Goal: Information Seeking & Learning: Learn about a topic

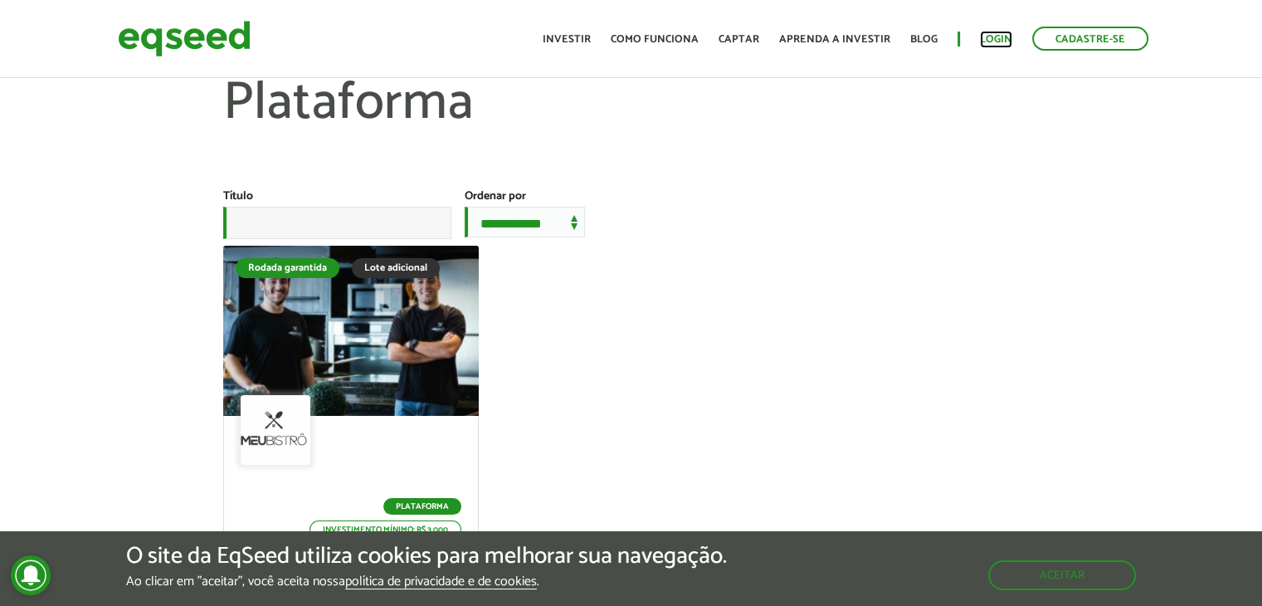
click at [999, 38] on link "Login" at bounding box center [996, 39] width 32 height 11
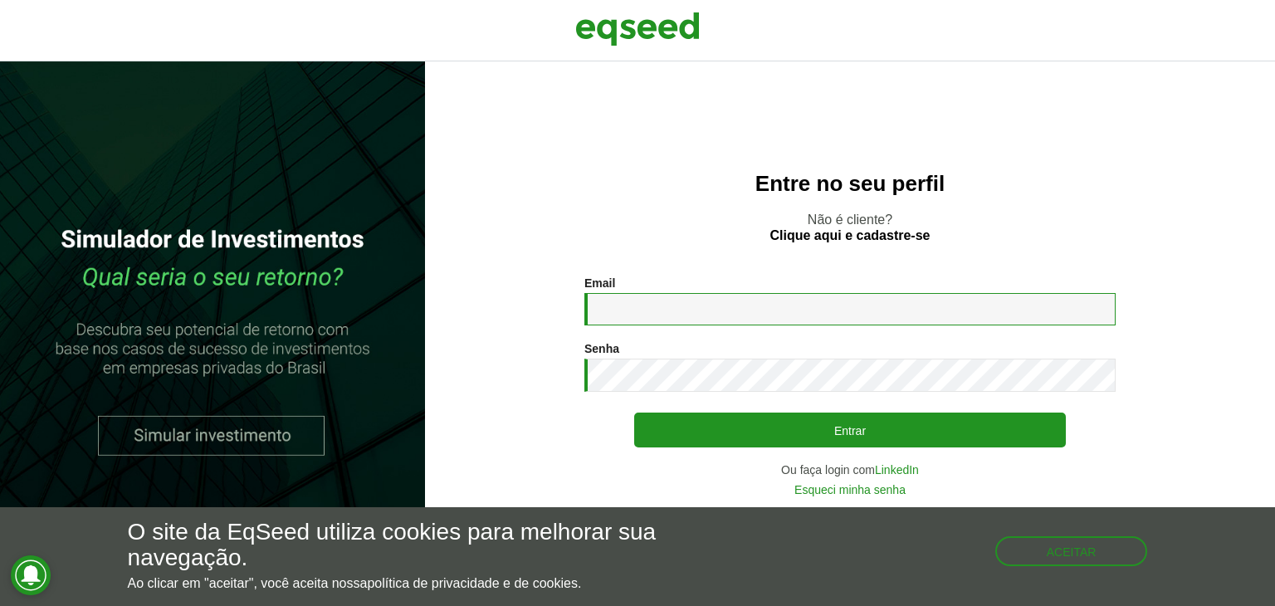
click at [612, 318] on input "Email *" at bounding box center [849, 309] width 531 height 32
type input "**********"
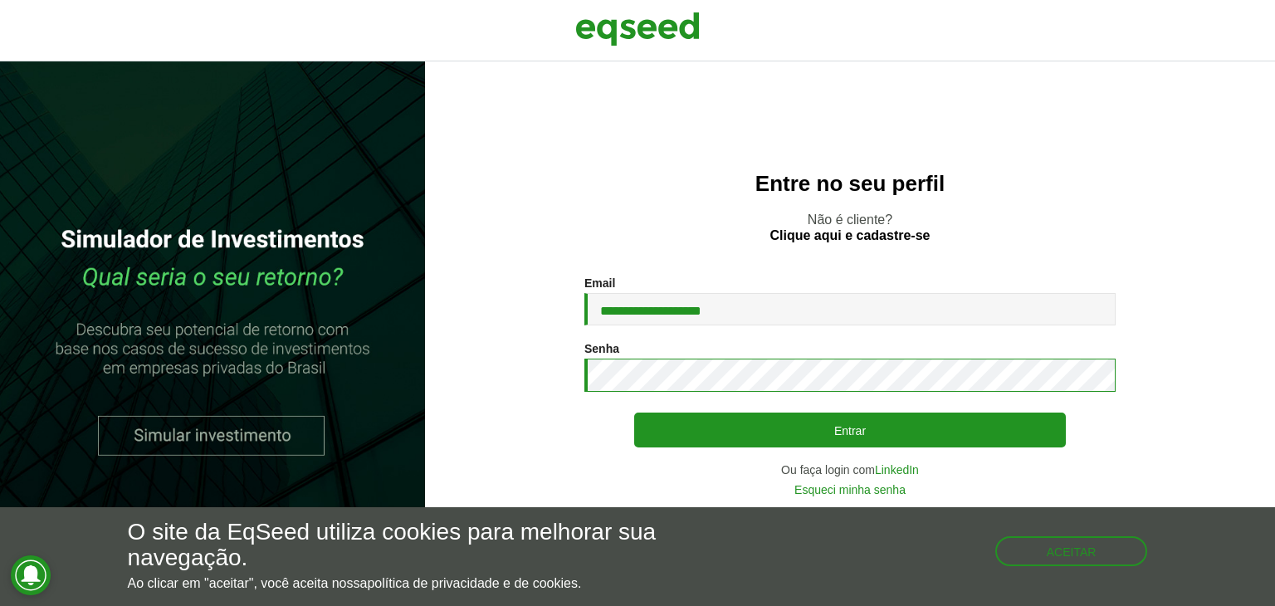
click at [634, 412] on button "Entrar" at bounding box center [850, 429] width 432 height 35
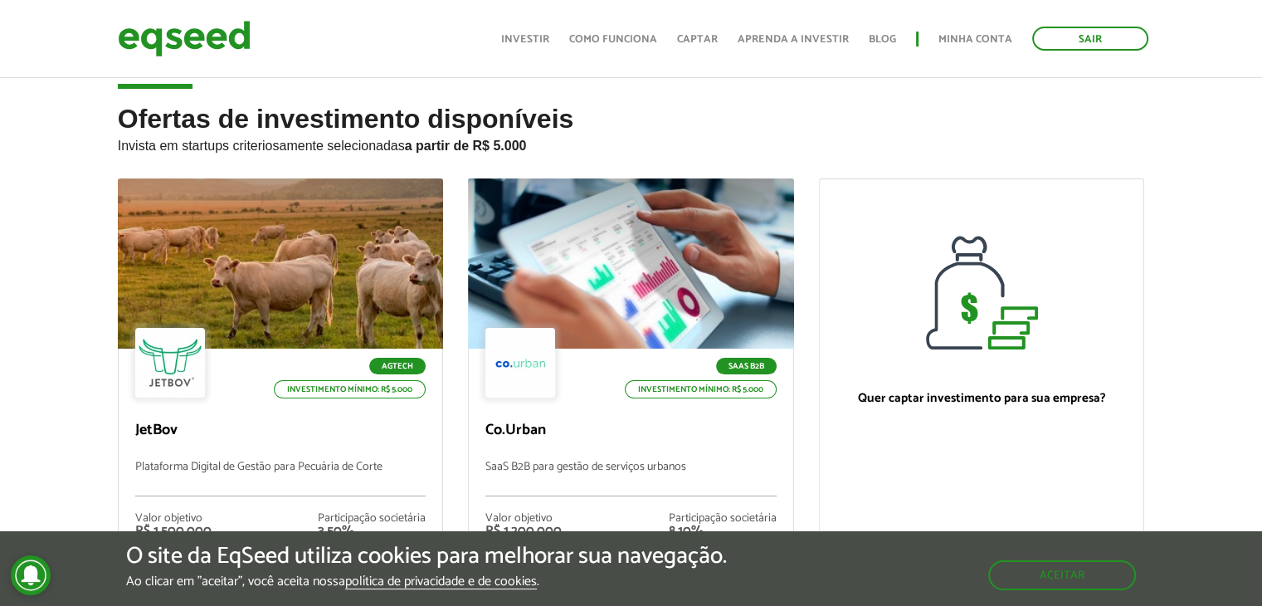
scroll to position [20, 0]
click at [534, 40] on link "Investir" at bounding box center [525, 39] width 48 height 11
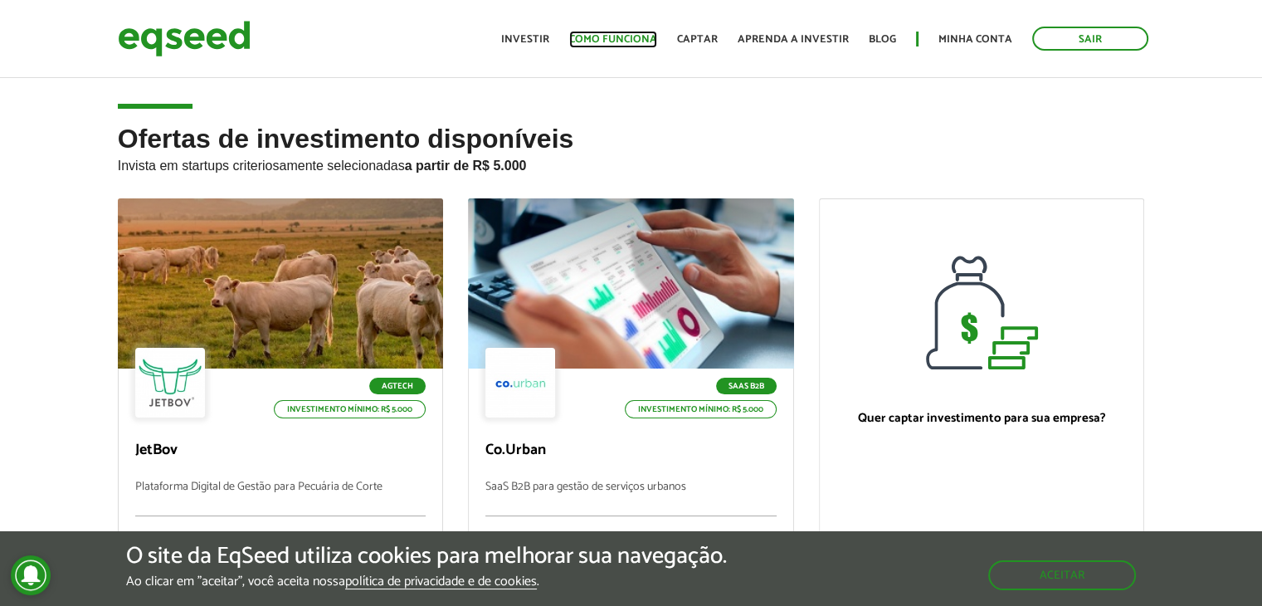
click at [617, 45] on link "Como funciona" at bounding box center [613, 39] width 88 height 11
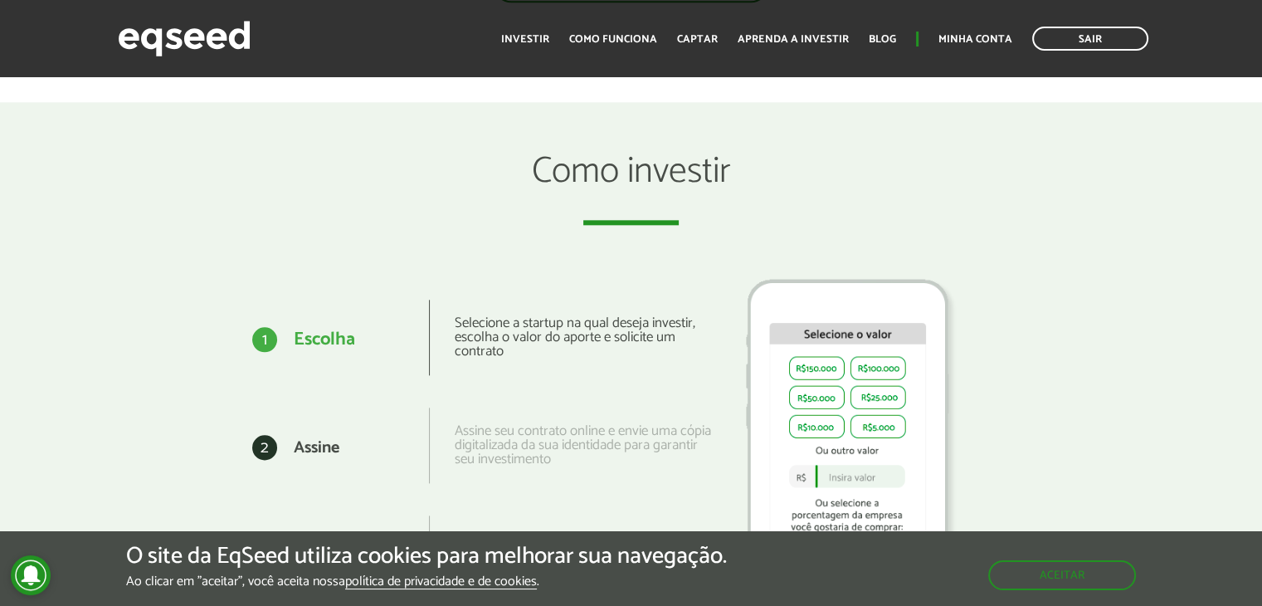
scroll to position [2008, 0]
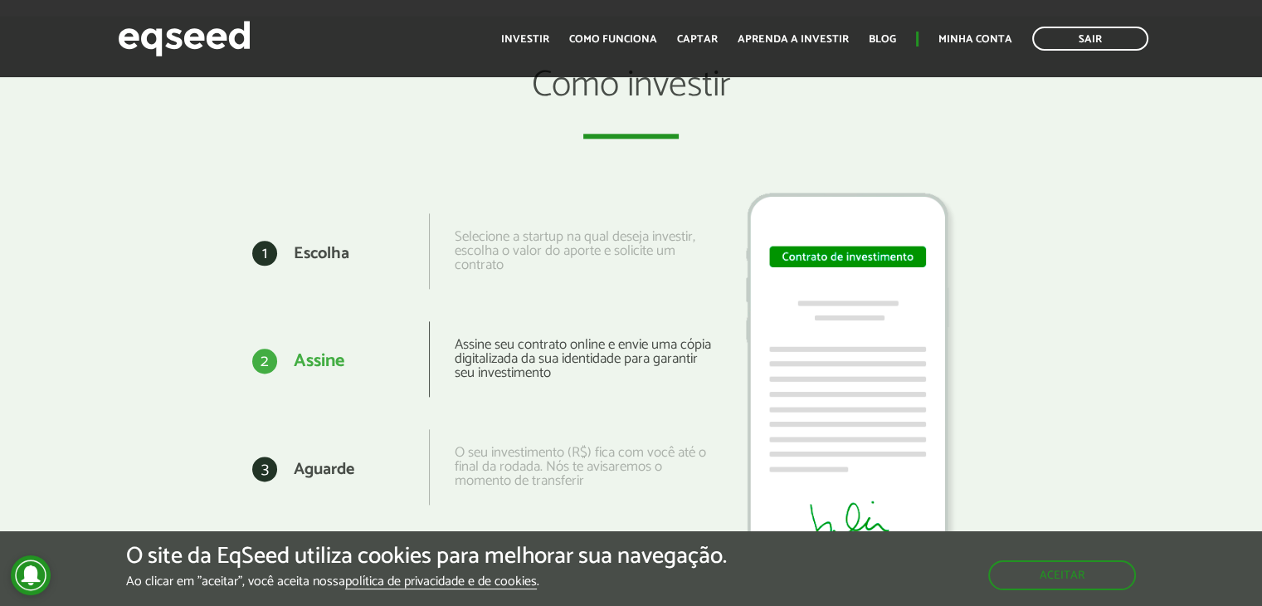
click at [527, 327] on div "Assine seu contrato online e envie uma cópia digitalizada da sua identidade par…" at bounding box center [570, 359] width 283 height 76
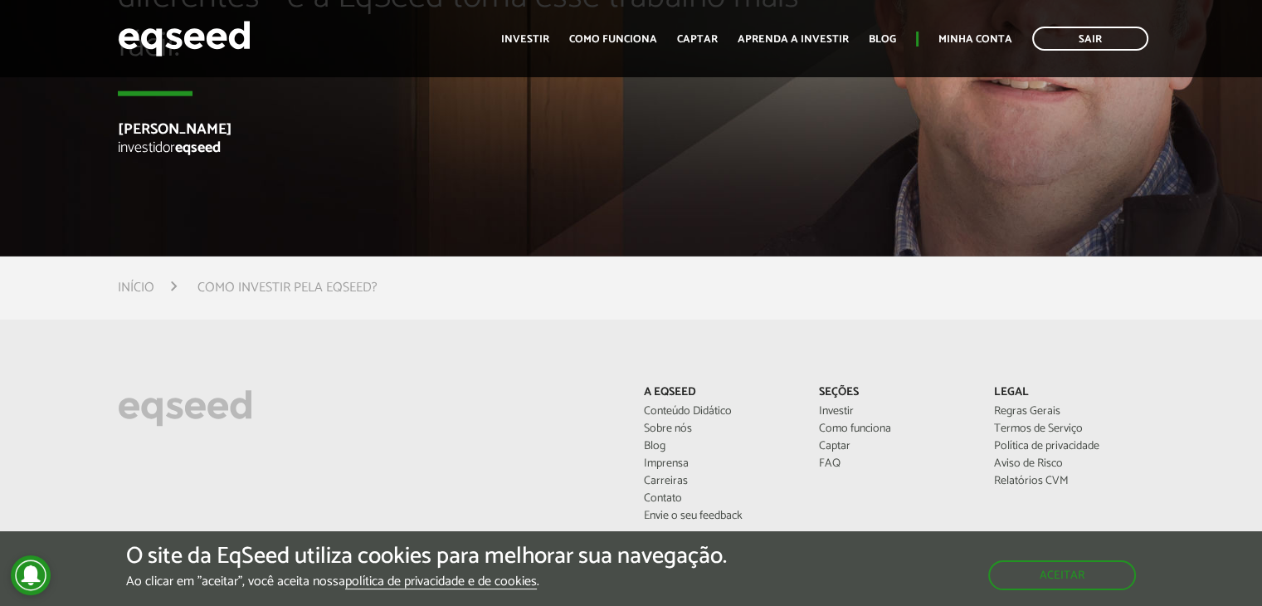
scroll to position [4184, 0]
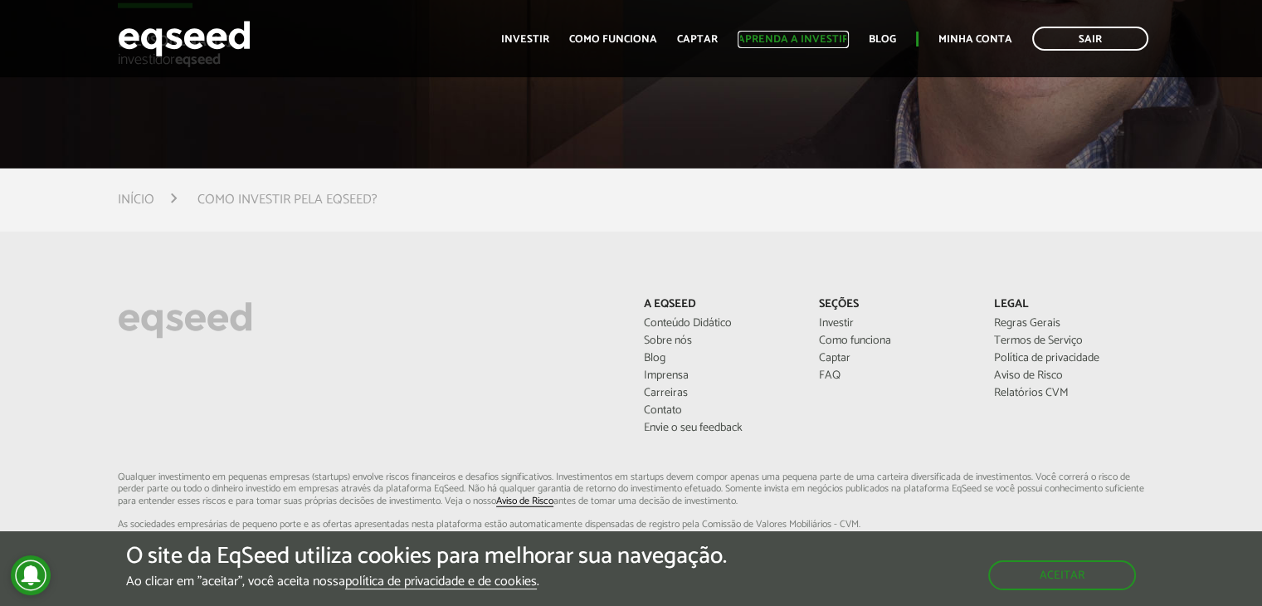
click at [811, 43] on link "Aprenda a investir" at bounding box center [793, 39] width 111 height 11
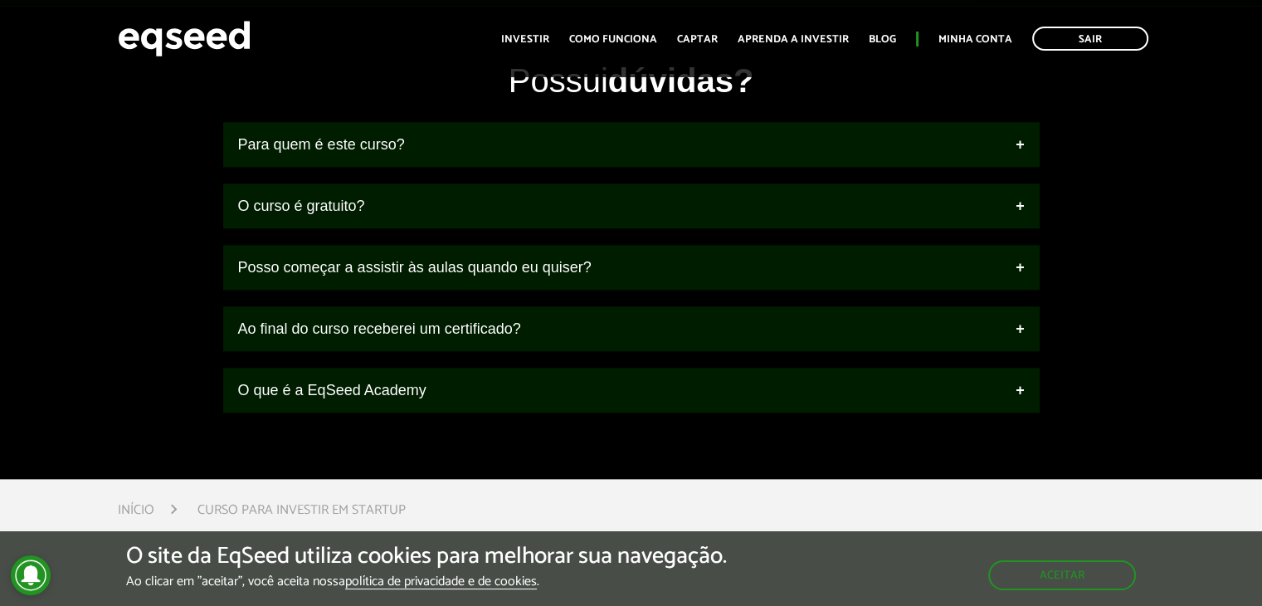
scroll to position [1932, 0]
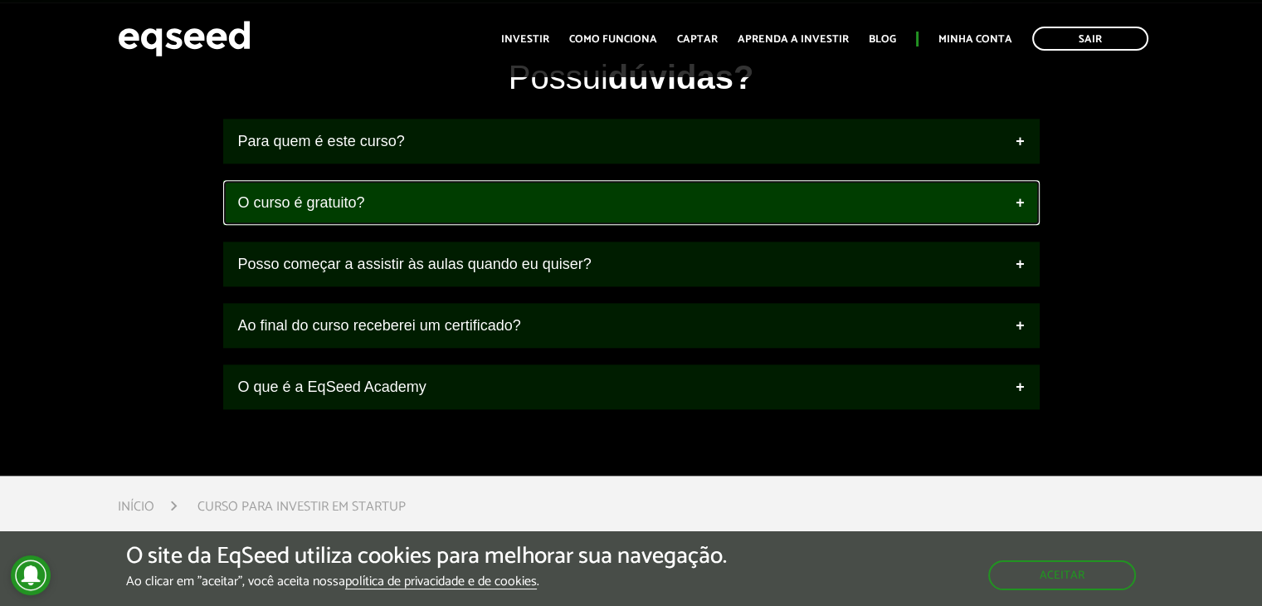
click at [421, 210] on link "O curso é gratuito?" at bounding box center [631, 202] width 817 height 45
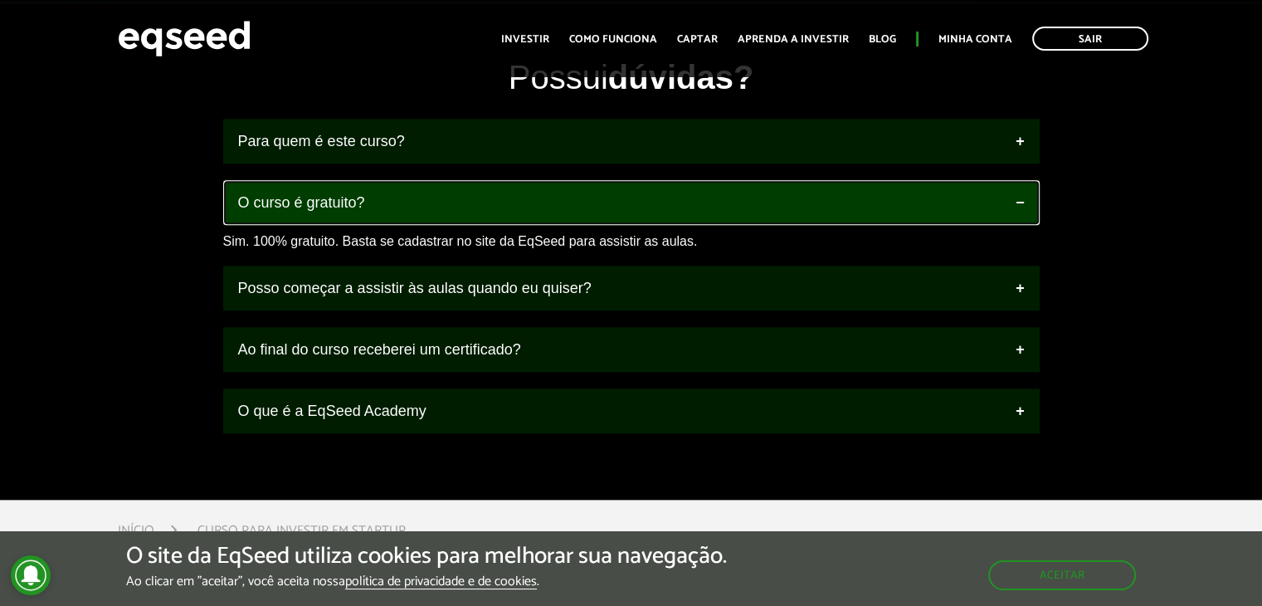
click at [421, 210] on link "O curso é gratuito?" at bounding box center [631, 202] width 817 height 45
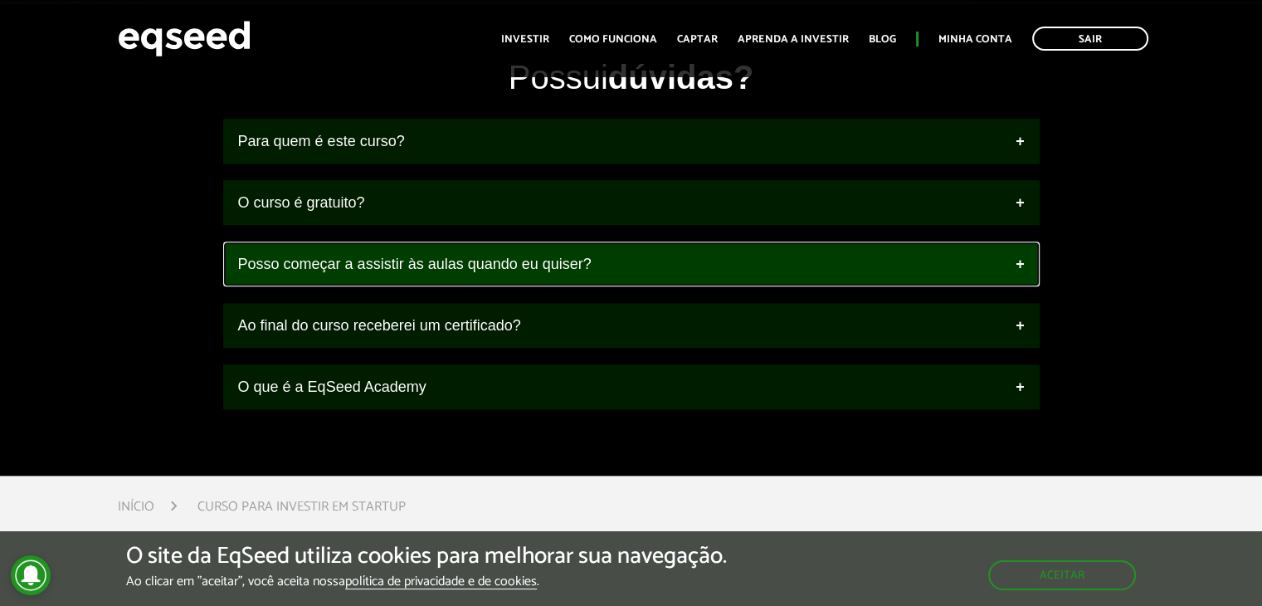
click at [405, 286] on link "Posso começar a assistir às aulas quando eu quiser?" at bounding box center [631, 263] width 817 height 45
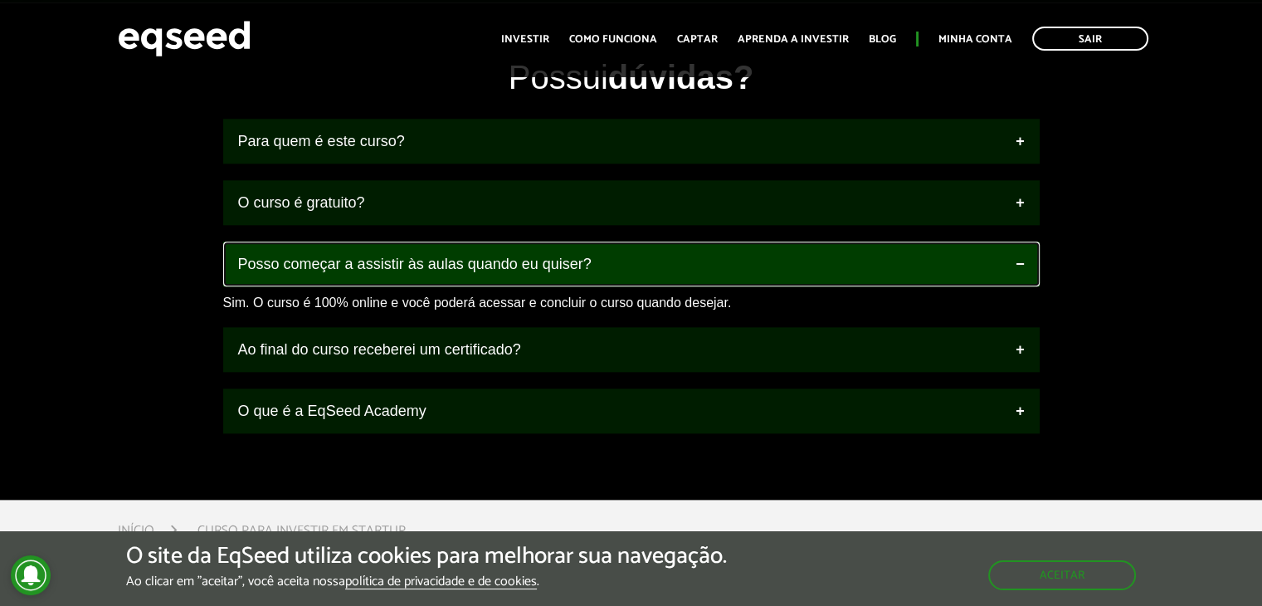
click at [405, 286] on link "Posso começar a assistir às aulas quando eu quiser?" at bounding box center [631, 263] width 817 height 45
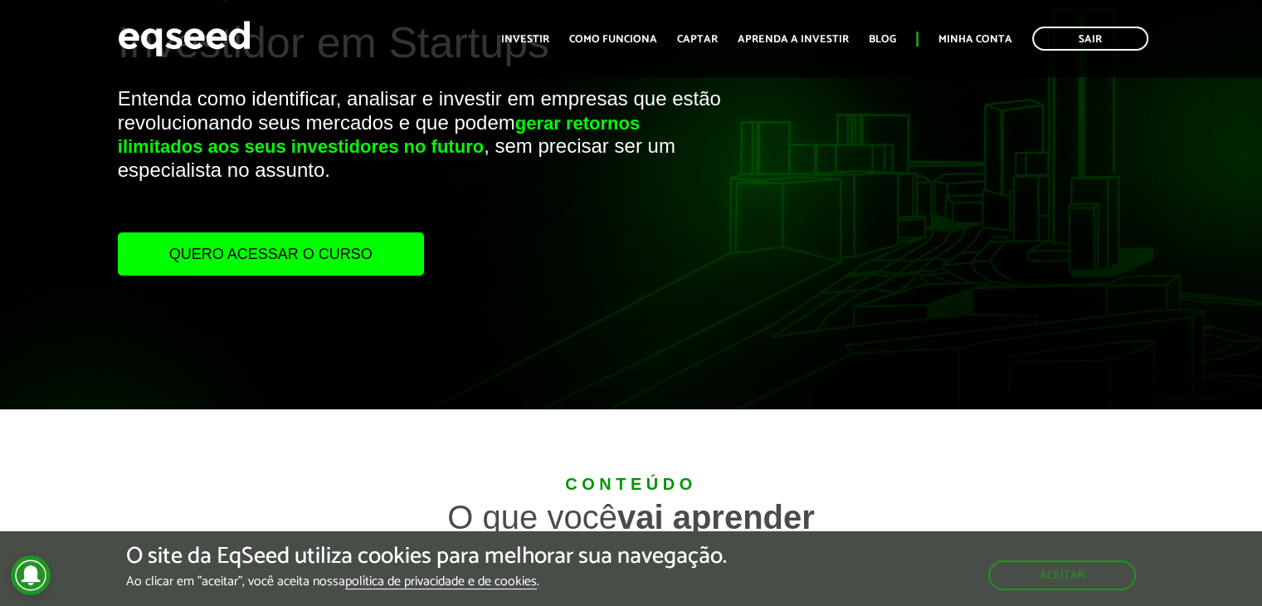
scroll to position [153, 0]
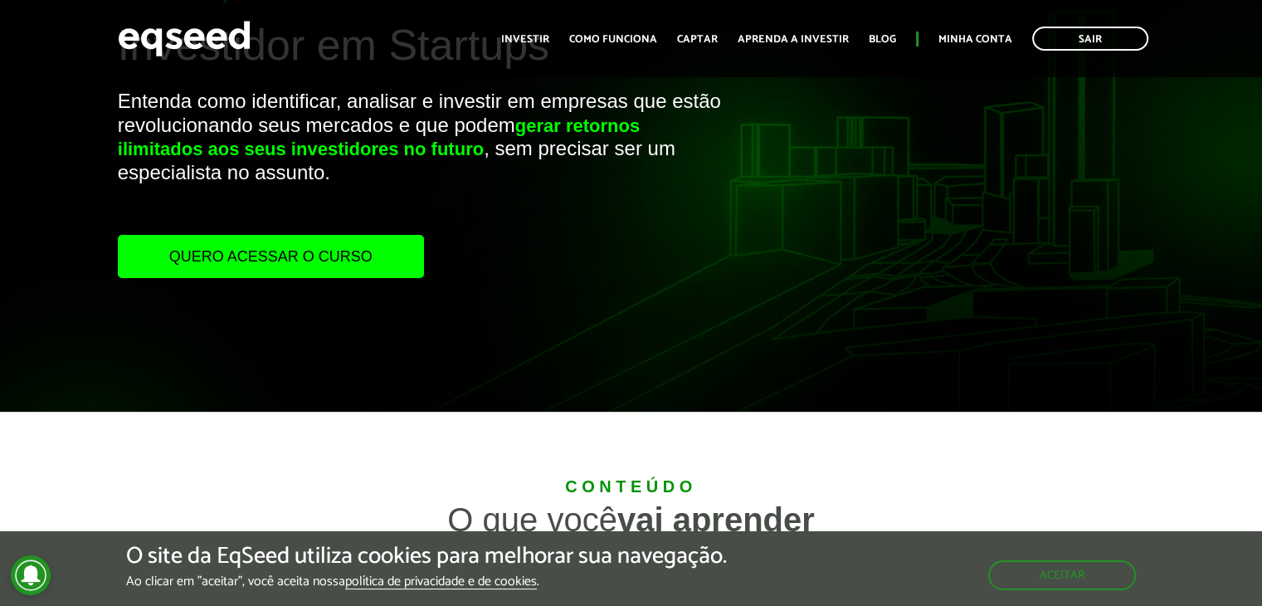
click at [294, 260] on link "Quero acessar o curso" at bounding box center [271, 256] width 306 height 43
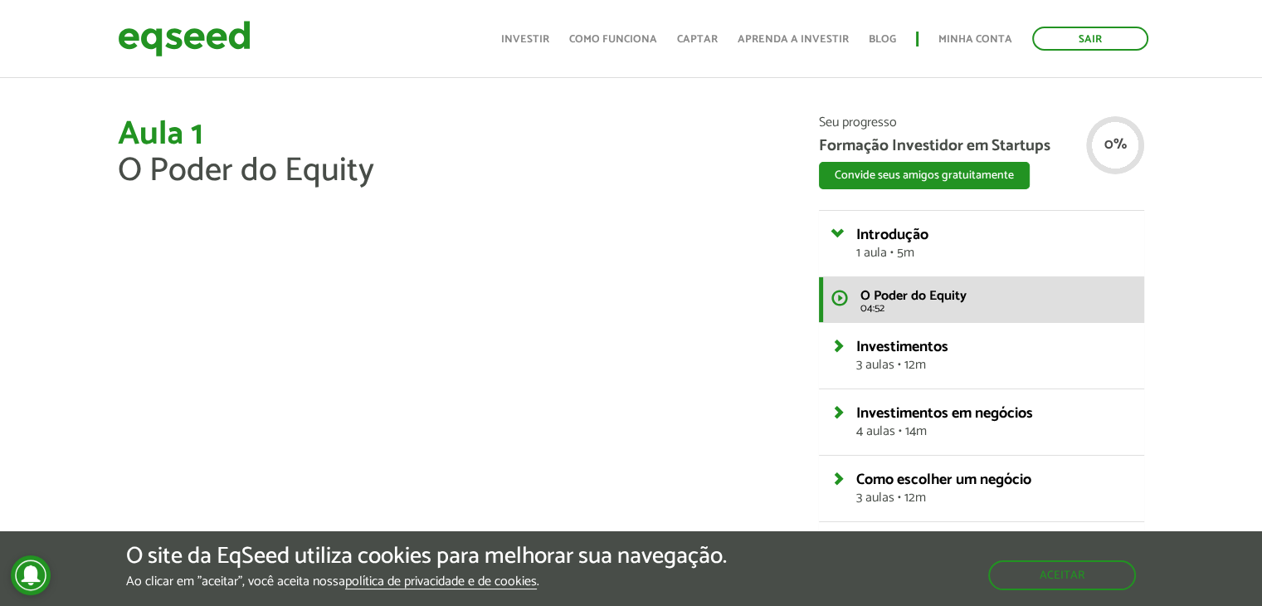
scroll to position [339, 0]
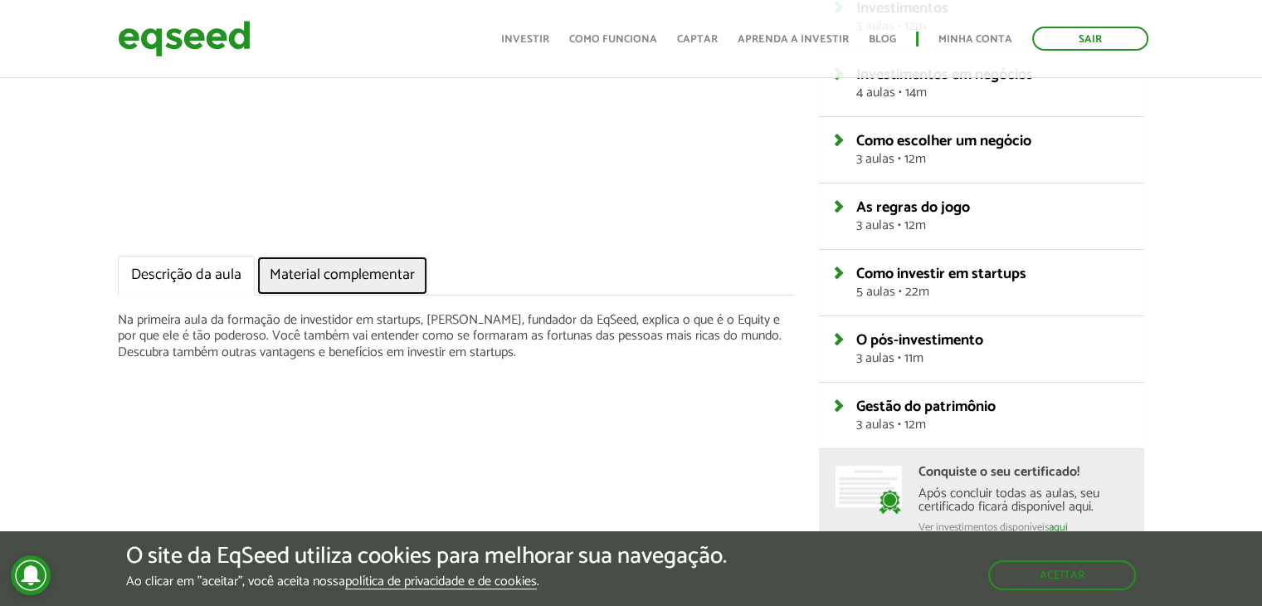
click at [359, 276] on link "Material complementar" at bounding box center [342, 276] width 172 height 40
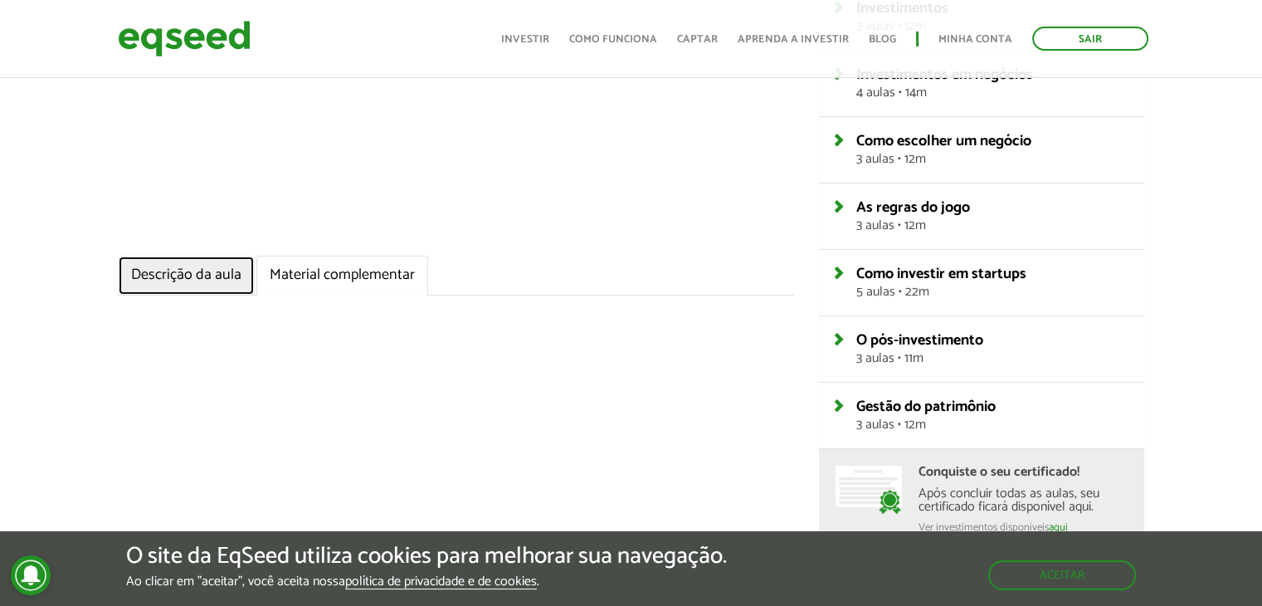
click at [177, 276] on link "Descrição da aula" at bounding box center [186, 276] width 137 height 40
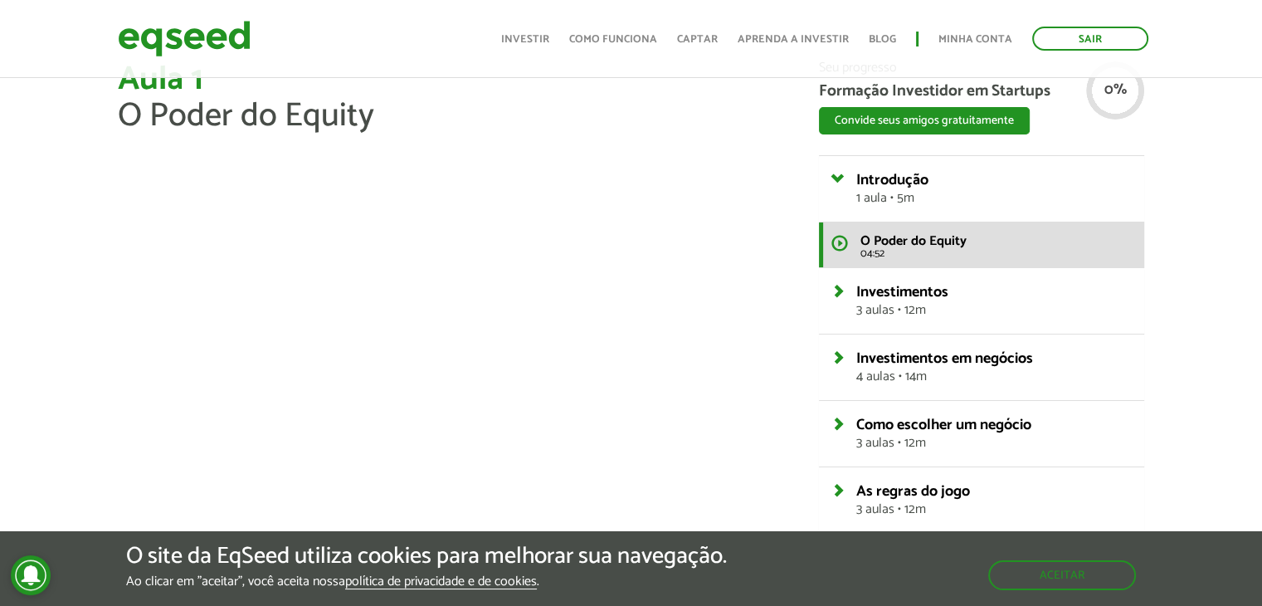
scroll to position [143, 0]
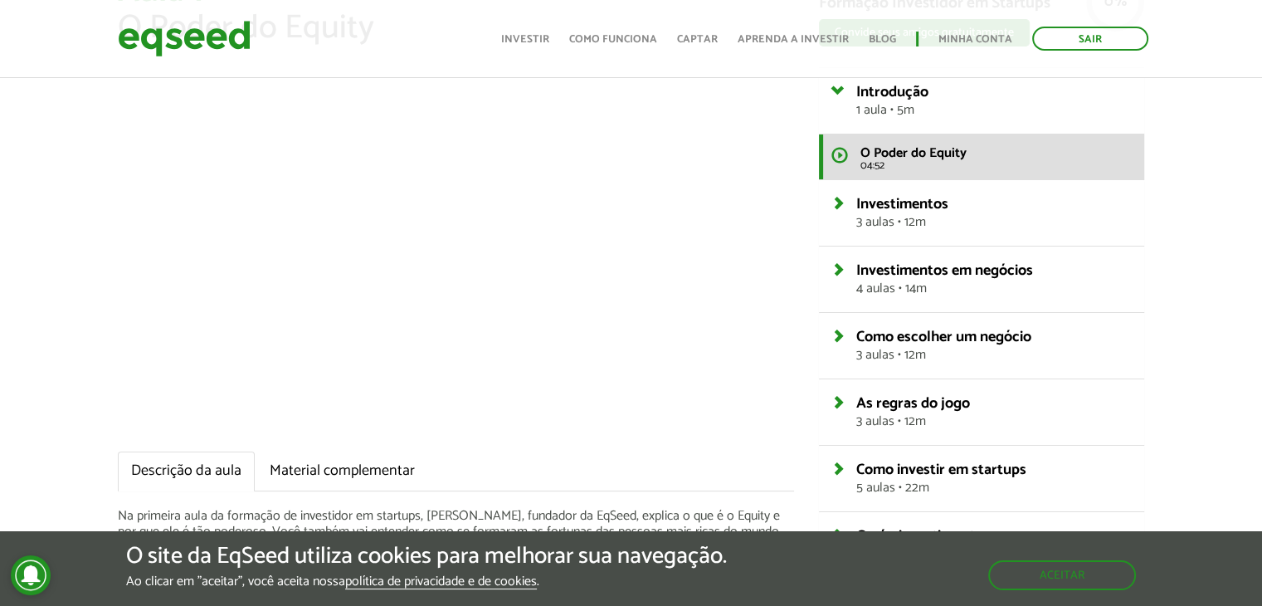
click at [65, 173] on div "Aula 1 O Poder do Equity Descrição da aula Material complementar Na primeira au…" at bounding box center [631, 359] width 1262 height 773
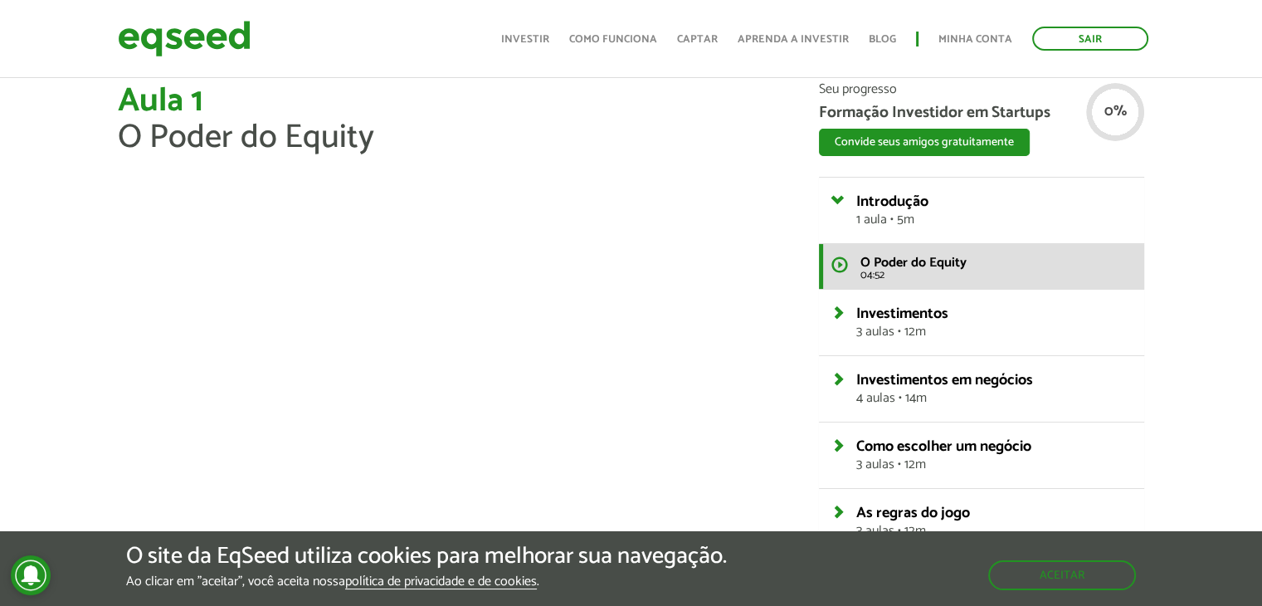
scroll to position [104, 0]
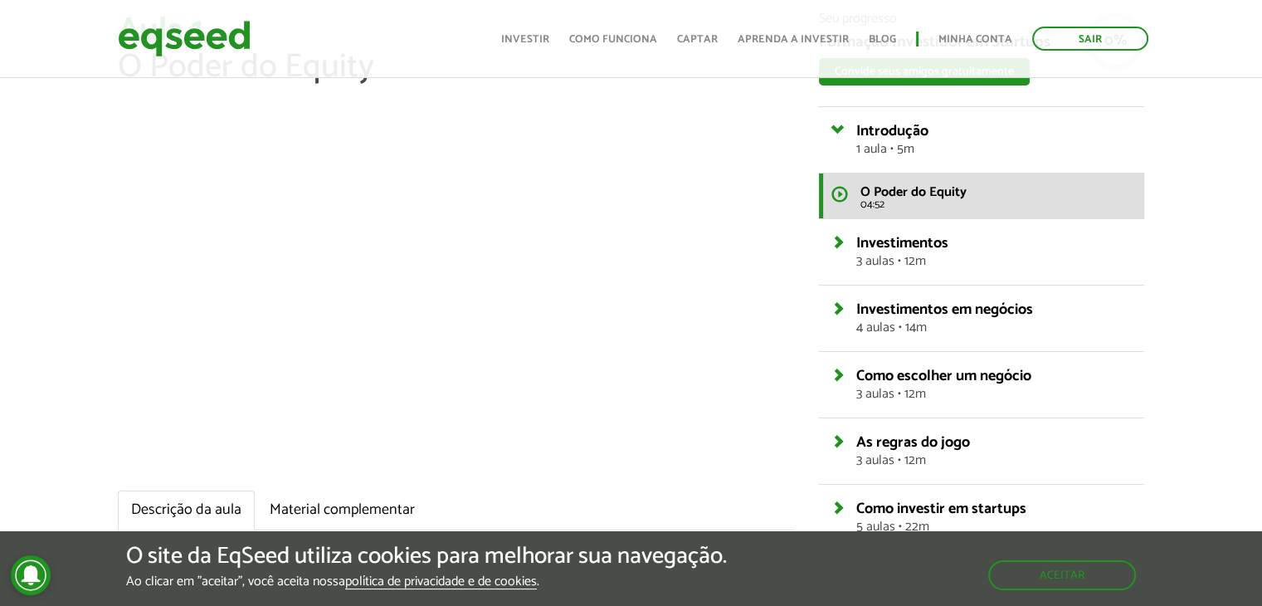
click at [29, 436] on div "Aula 1 O Poder do Equity Descrição da aula Material complementar Na primeira au…" at bounding box center [631, 398] width 1262 height 773
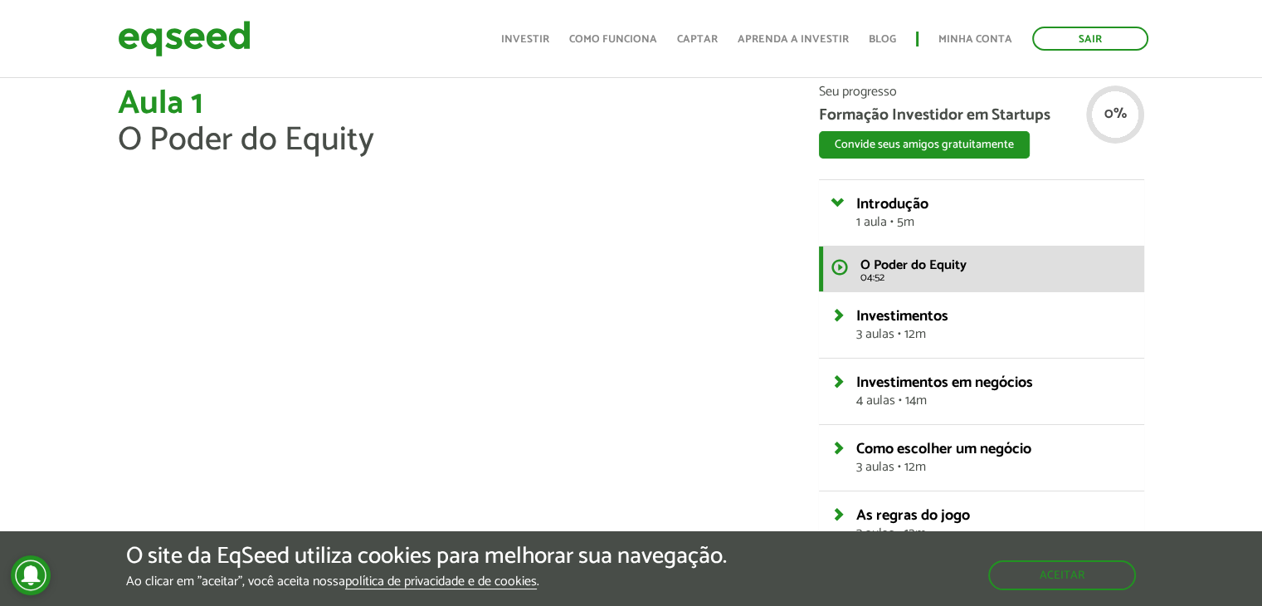
scroll to position [22, 0]
